Goal: Task Accomplishment & Management: Manage account settings

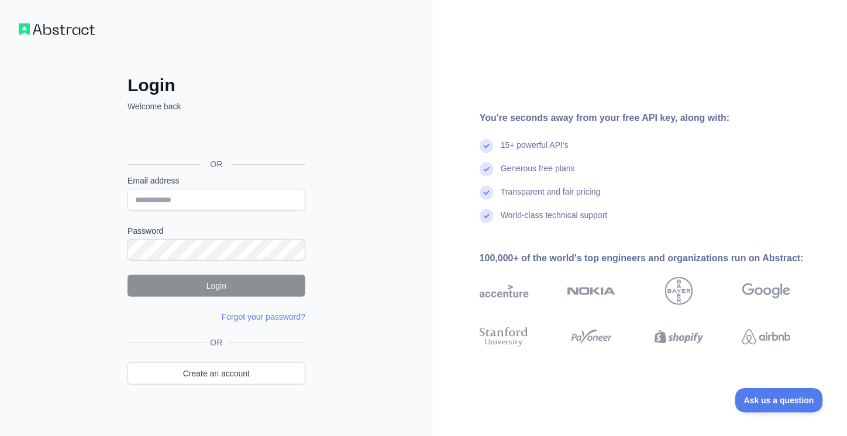
type input "**********"
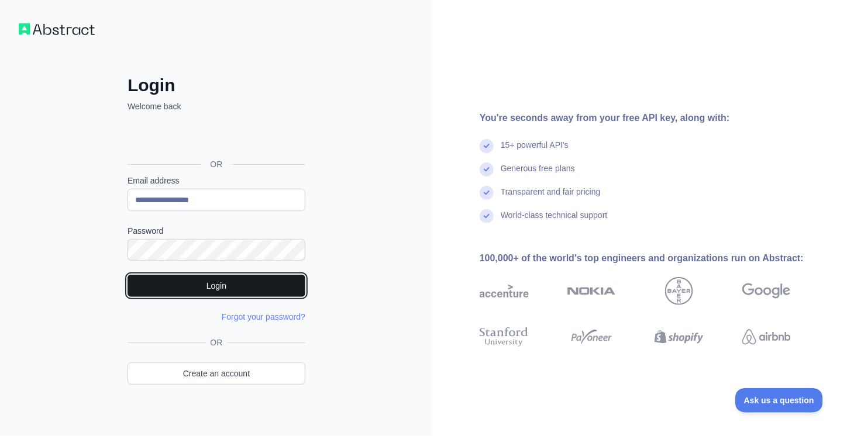
click at [219, 285] on button "Login" at bounding box center [216, 286] width 178 height 22
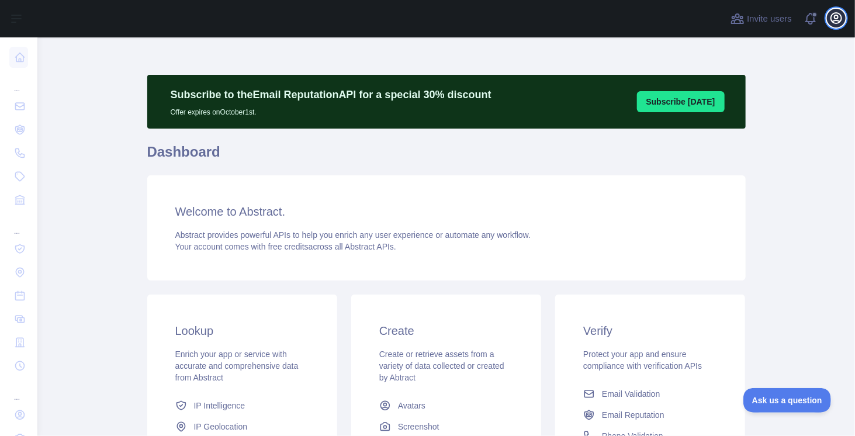
click at [835, 20] on icon "button" at bounding box center [836, 18] width 11 height 11
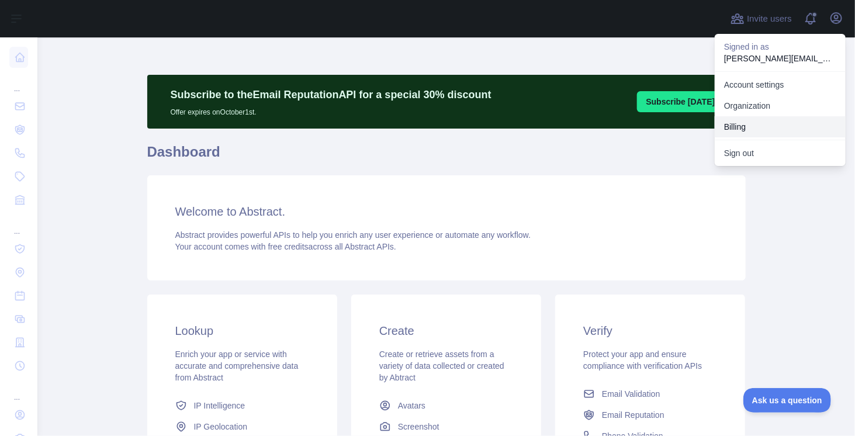
click at [736, 129] on button "Billing" at bounding box center [780, 126] width 131 height 21
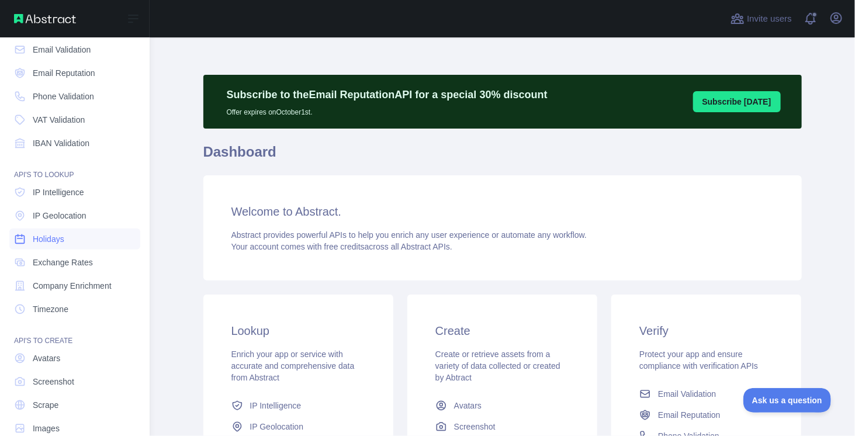
scroll to position [78, 0]
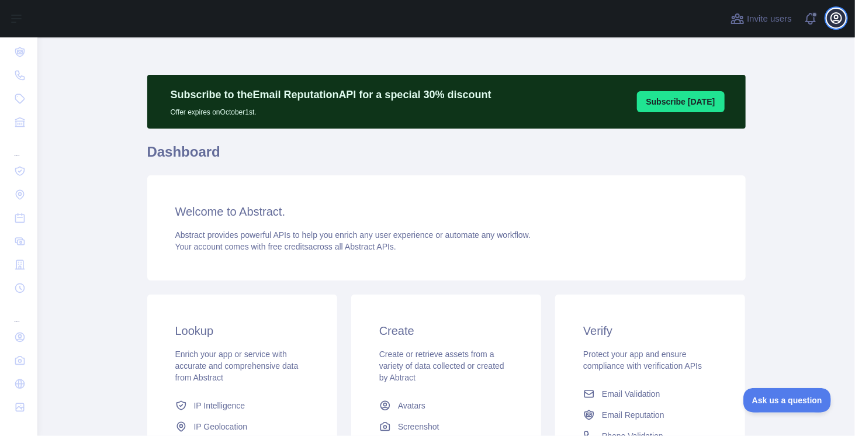
click at [838, 22] on icon "button" at bounding box center [837, 18] width 14 height 14
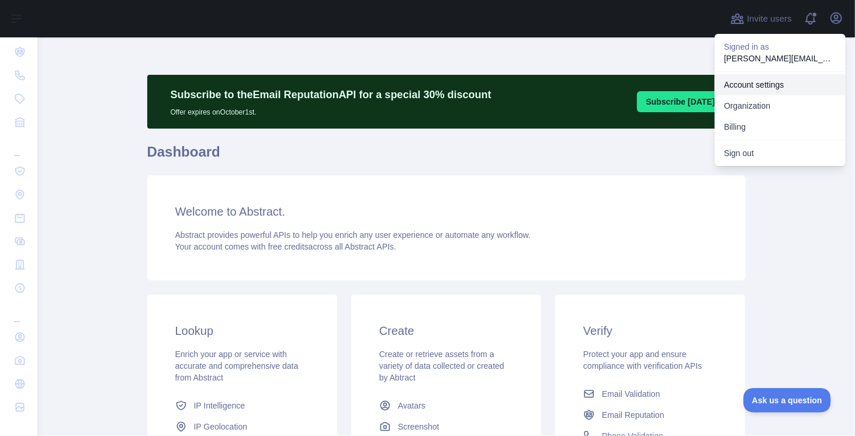
click at [758, 87] on link "Account settings" at bounding box center [780, 84] width 131 height 21
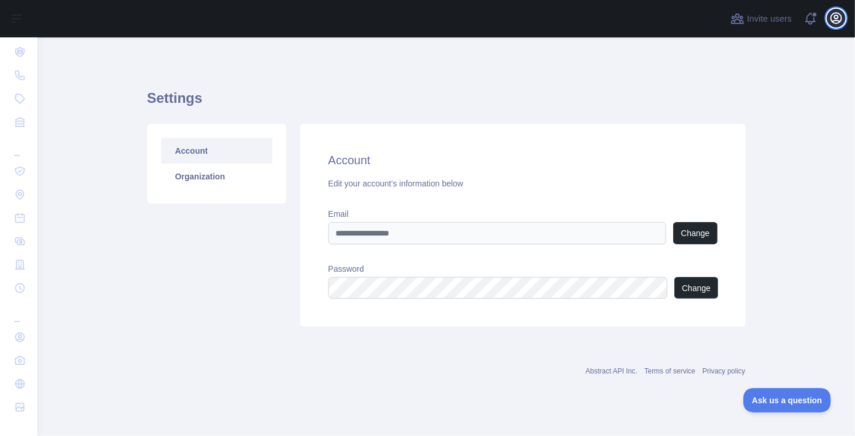
click at [837, 15] on icon "button" at bounding box center [836, 18] width 11 height 11
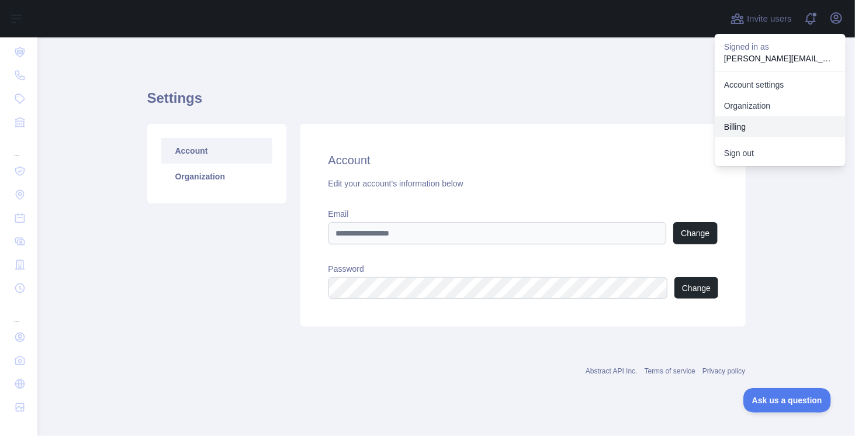
click at [750, 125] on button "Billing" at bounding box center [780, 126] width 131 height 21
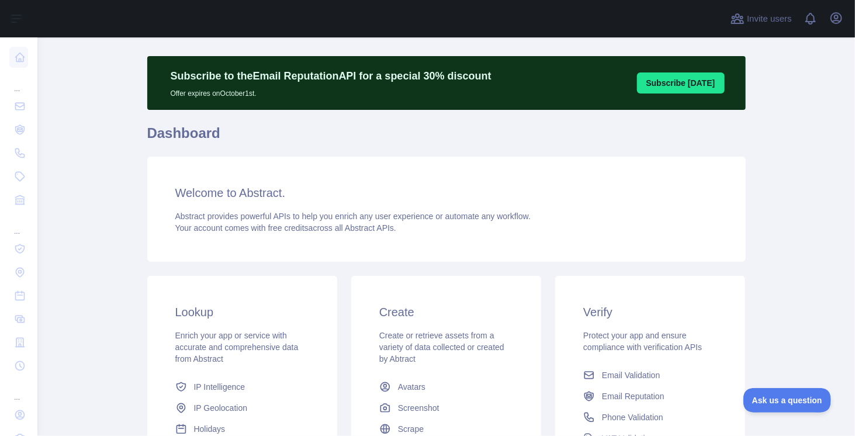
scroll to position [117, 0]
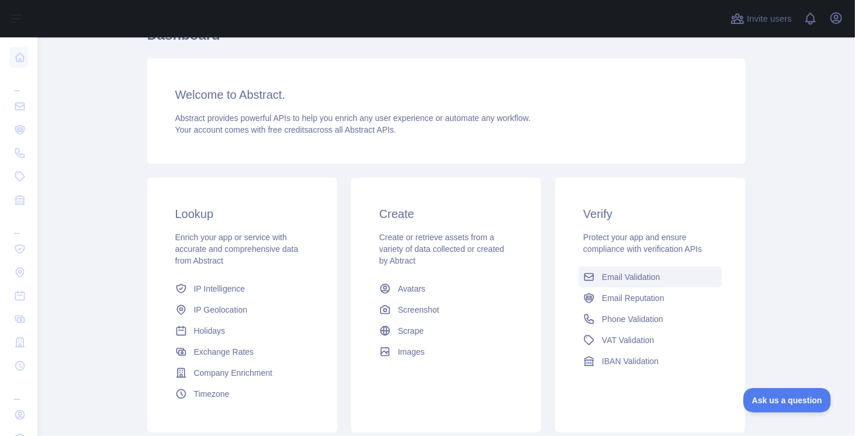
click at [644, 277] on span "Email Validation" at bounding box center [631, 277] width 58 height 12
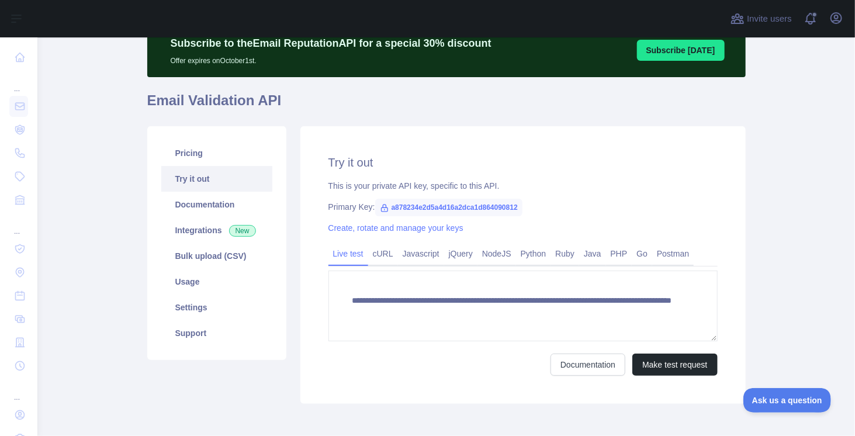
scroll to position [105, 0]
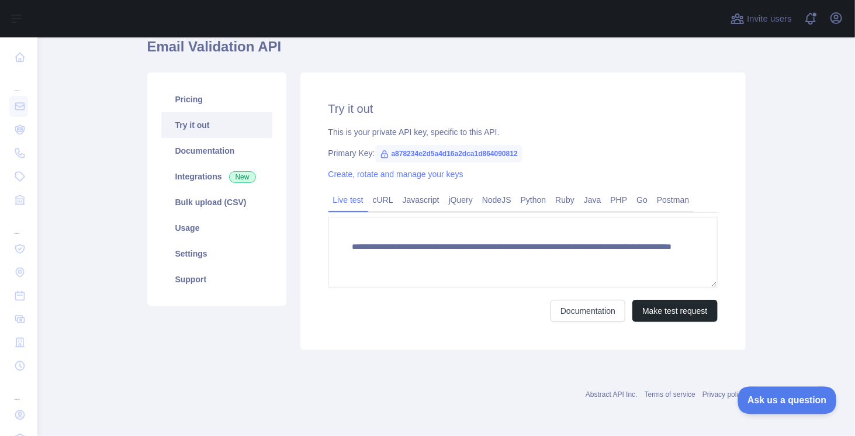
click at [783, 407] on button "Ask us a question" at bounding box center [782, 398] width 88 height 25
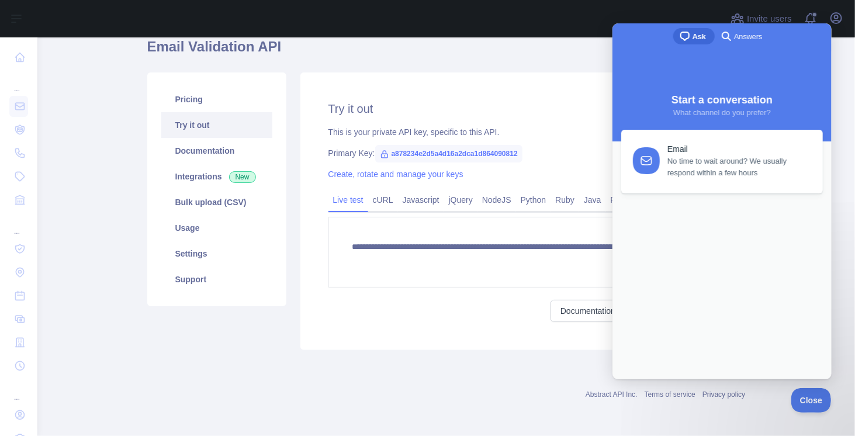
scroll to position [0, 0]
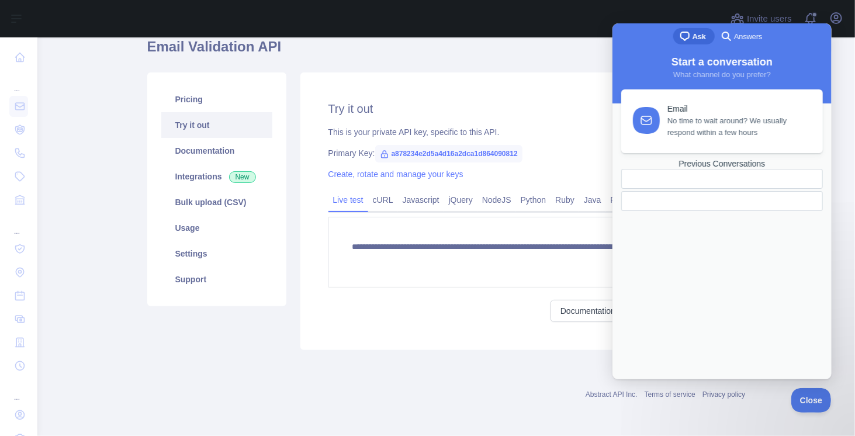
click at [704, 121] on span "No time to wait around? We usually respond within a few hours" at bounding box center [738, 126] width 142 height 23
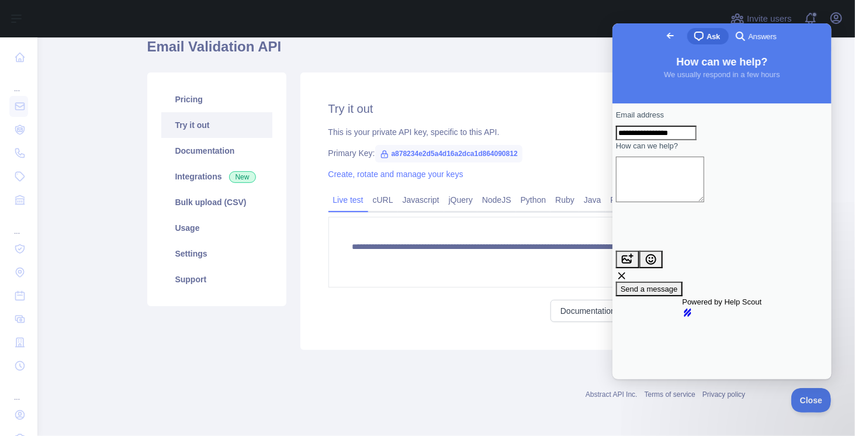
click at [695, 195] on textarea "How can we help?" at bounding box center [660, 179] width 88 height 46
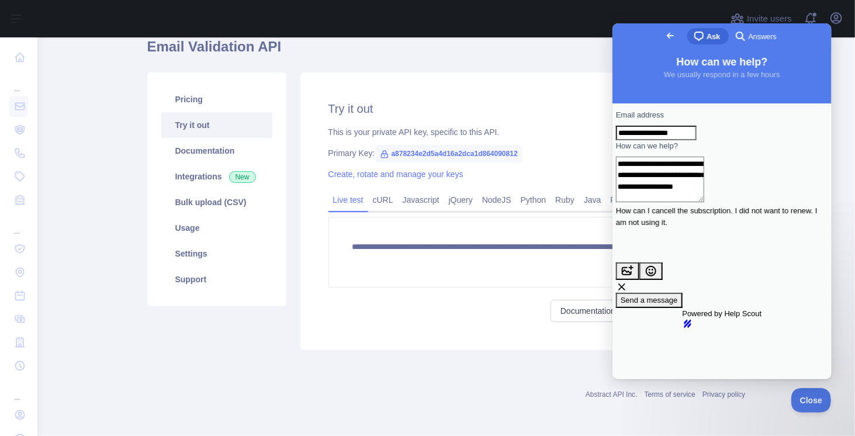
type textarea "**********"
click at [678, 295] on span "Send a message" at bounding box center [648, 299] width 57 height 9
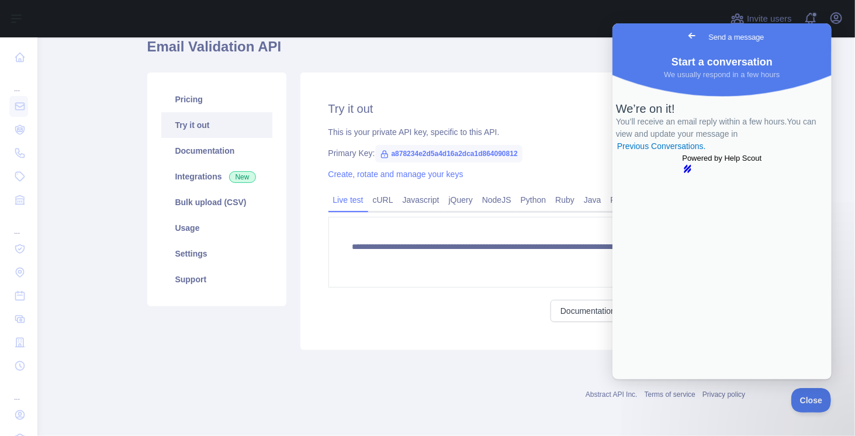
click at [485, 61] on h1 "Email Validation API" at bounding box center [446, 51] width 599 height 28
click at [685, 30] on span "Go back" at bounding box center [692, 35] width 14 height 14
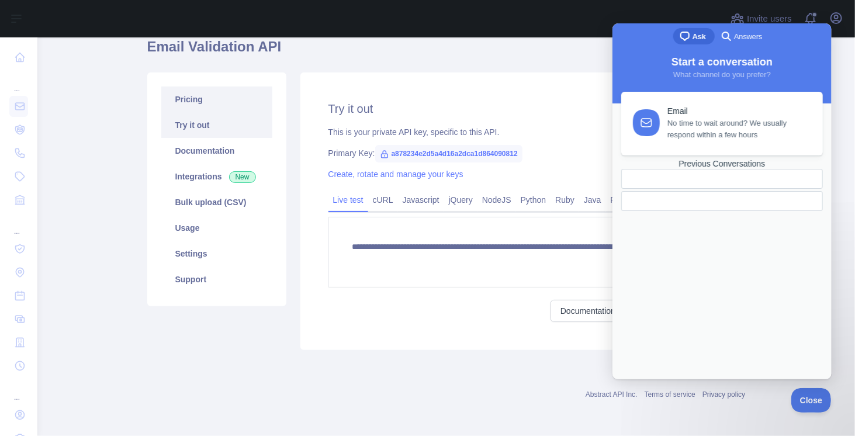
click at [191, 103] on link "Pricing" at bounding box center [216, 100] width 111 height 26
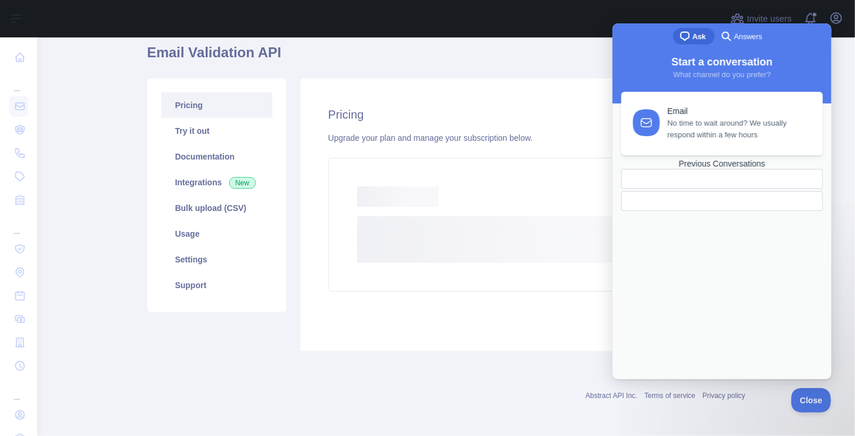
scroll to position [94, 0]
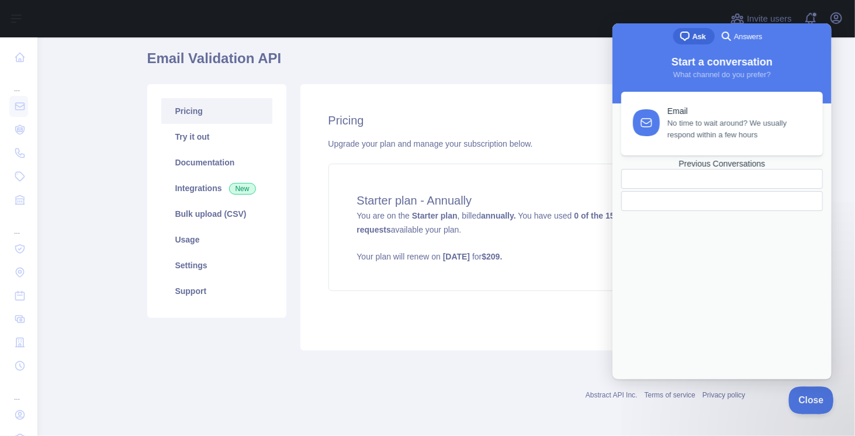
click at [813, 397] on span "Close" at bounding box center [809, 399] width 40 height 8
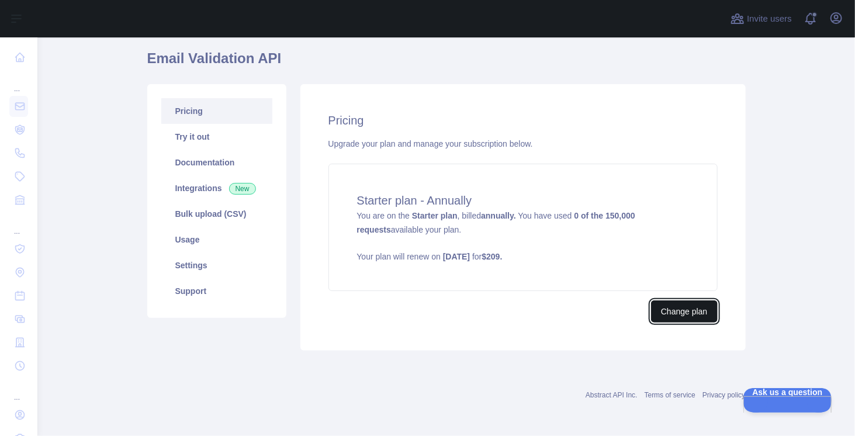
click at [672, 313] on button "Change plan" at bounding box center [684, 312] width 66 height 22
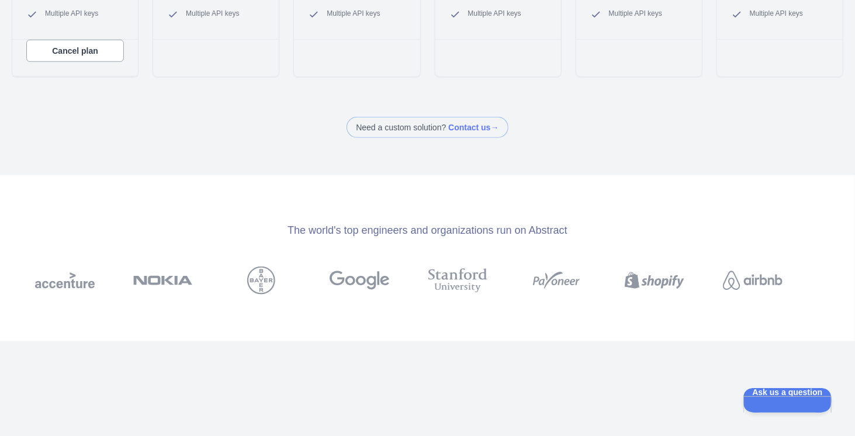
scroll to position [292, 0]
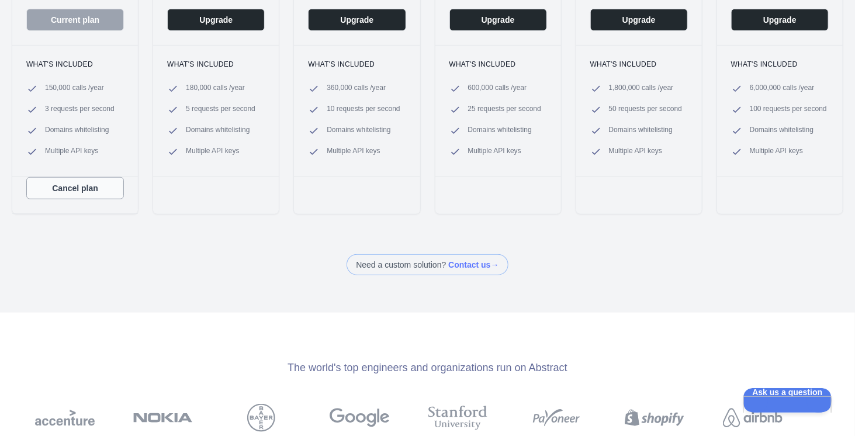
click at [75, 187] on button "Cancel plan" at bounding box center [75, 188] width 98 height 22
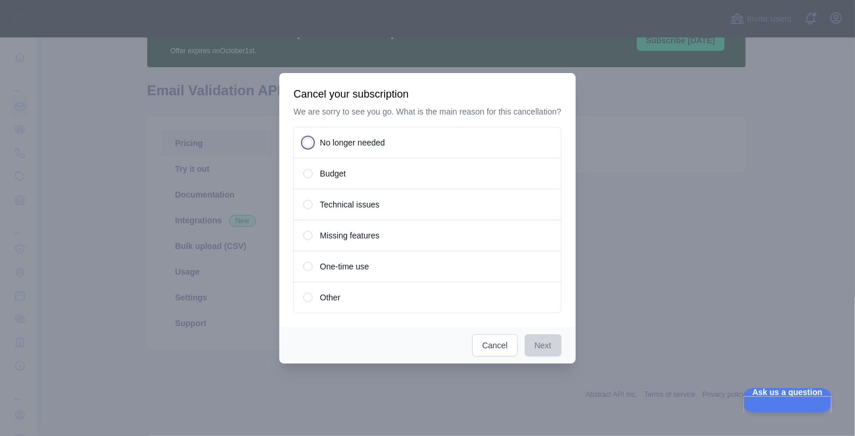
click at [342, 145] on span "No longer needed" at bounding box center [352, 143] width 65 height 12
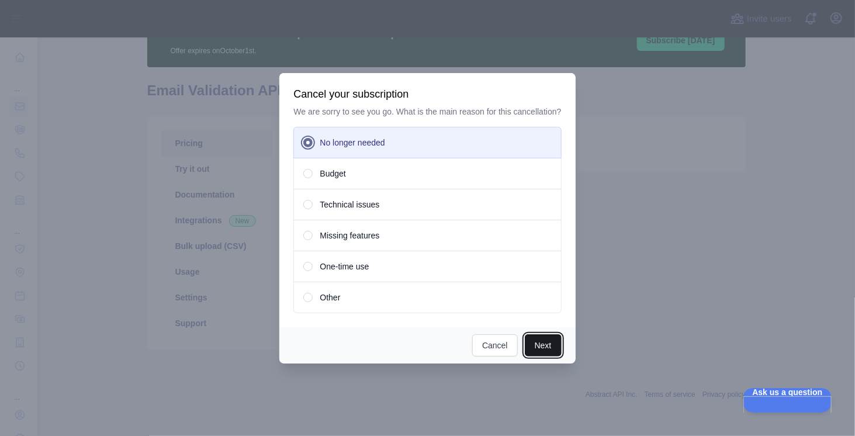
click at [538, 343] on button "Next" at bounding box center [543, 345] width 37 height 22
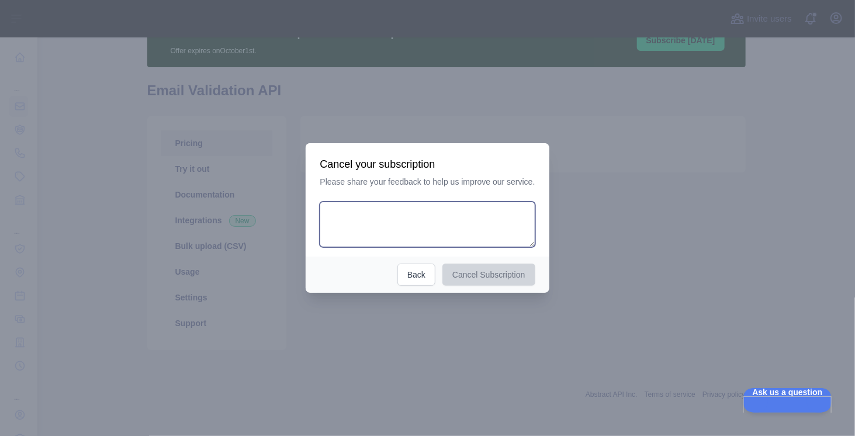
click at [394, 223] on textarea at bounding box center [427, 225] width 215 height 46
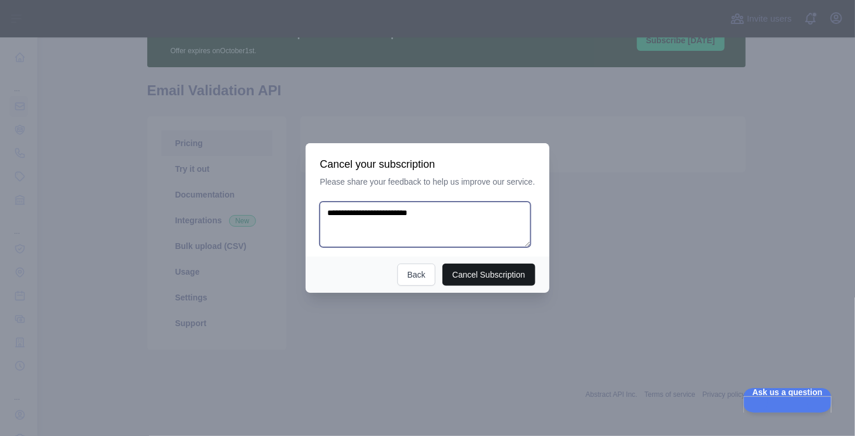
type textarea "**********"
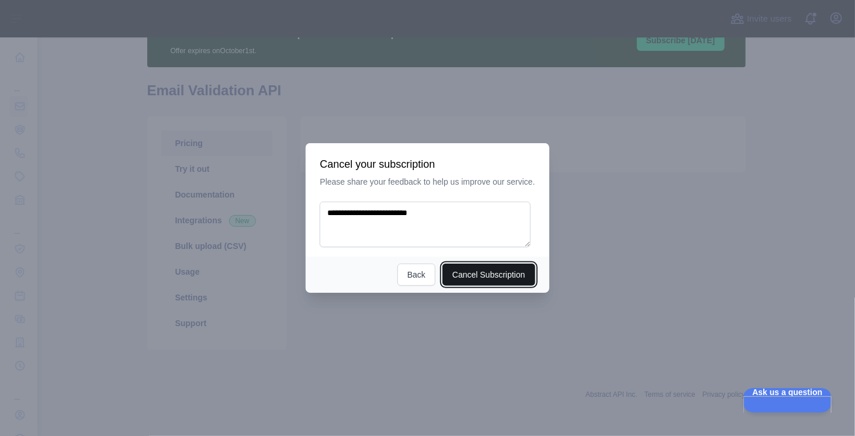
click at [465, 274] on button "Cancel Subscription" at bounding box center [489, 275] width 93 height 22
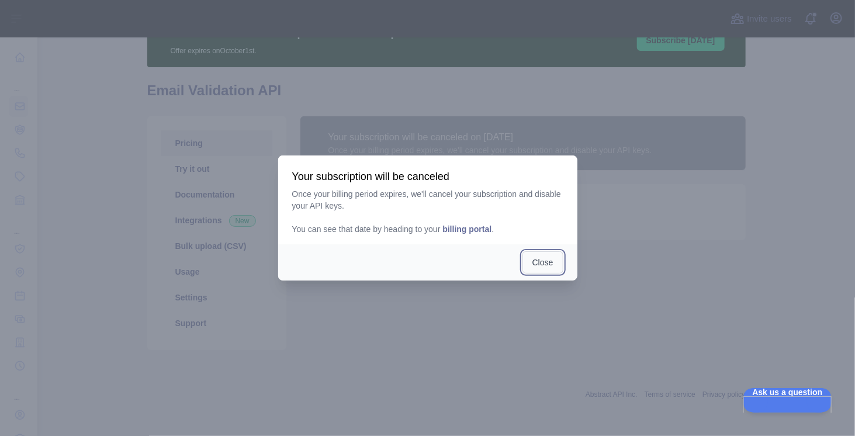
click at [548, 267] on button "Close" at bounding box center [543, 262] width 41 height 22
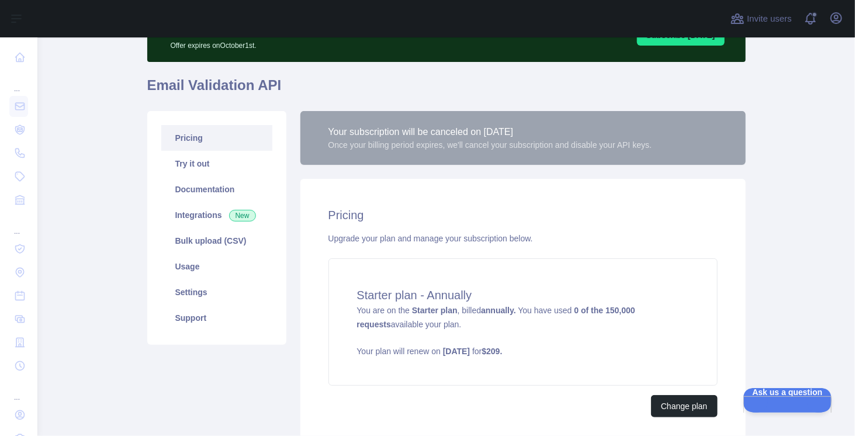
scroll to position [61, 0]
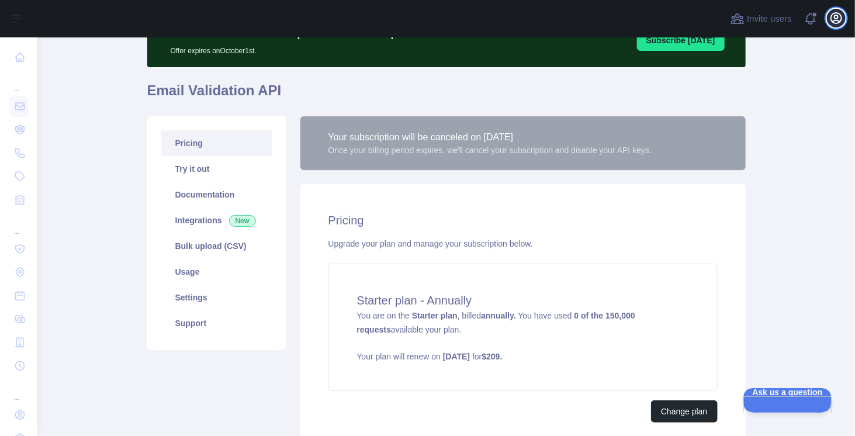
click at [841, 22] on icon "button" at bounding box center [836, 18] width 11 height 11
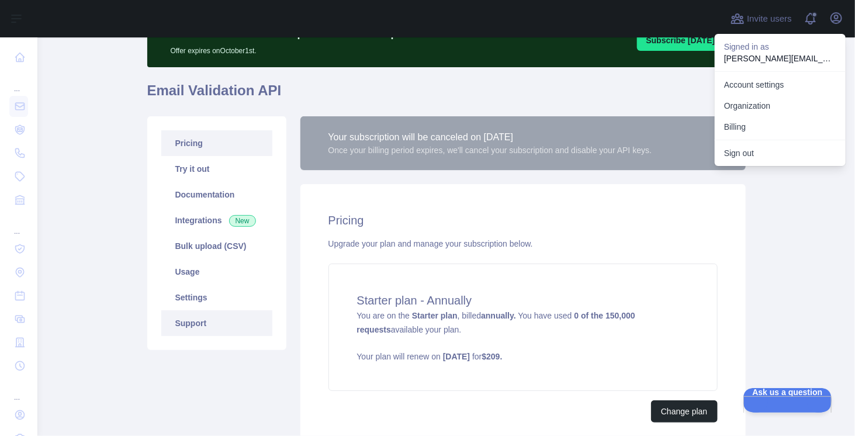
click at [185, 327] on link "Support" at bounding box center [216, 323] width 111 height 26
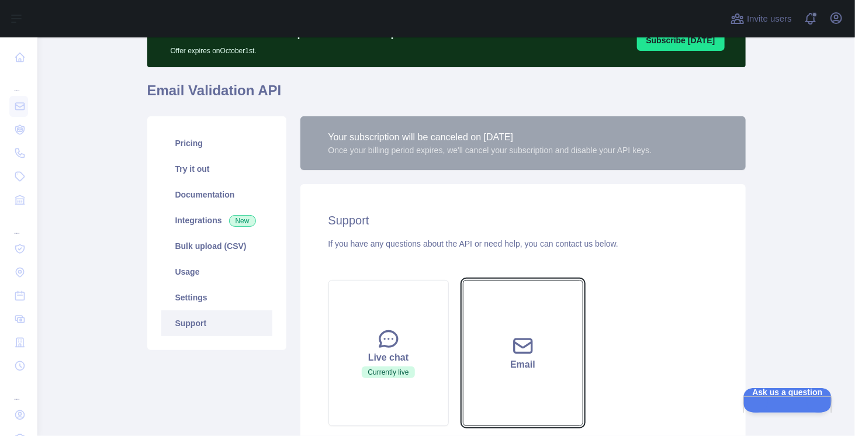
click at [530, 336] on icon at bounding box center [523, 345] width 23 height 23
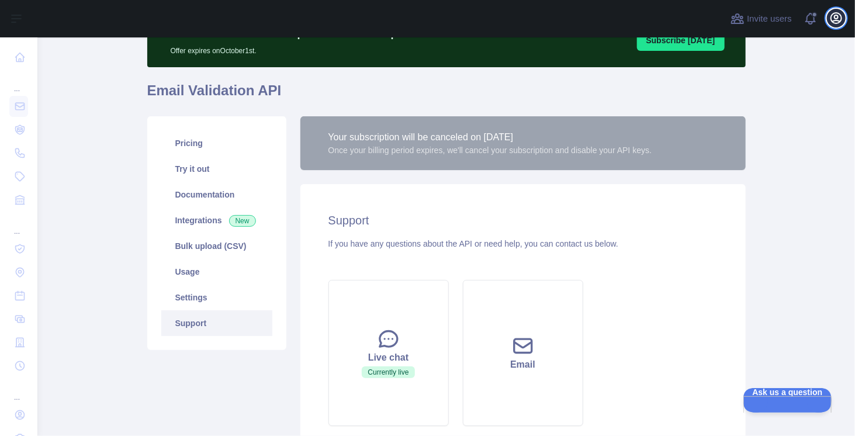
click at [835, 18] on icon "button" at bounding box center [836, 18] width 11 height 11
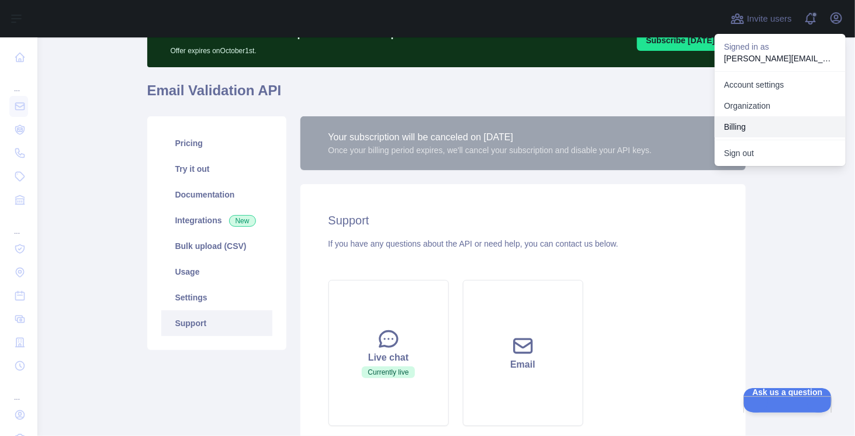
click at [737, 123] on button "Billing" at bounding box center [780, 126] width 131 height 21
